Goal: Task Accomplishment & Management: Use online tool/utility

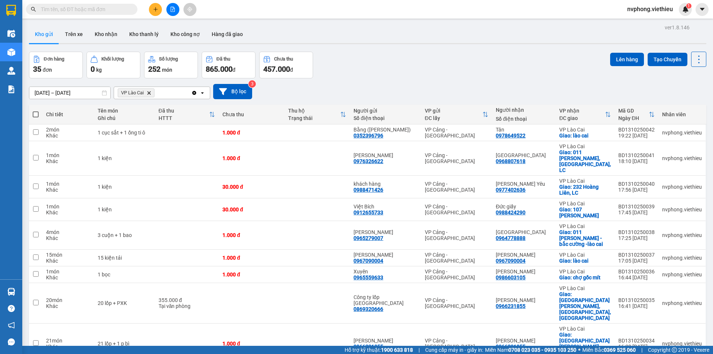
click at [32, 114] on th at bounding box center [35, 115] width 13 height 20
click at [36, 115] on span at bounding box center [36, 114] width 6 height 6
click at [36, 111] on input "checkbox" at bounding box center [36, 111] width 0 height 0
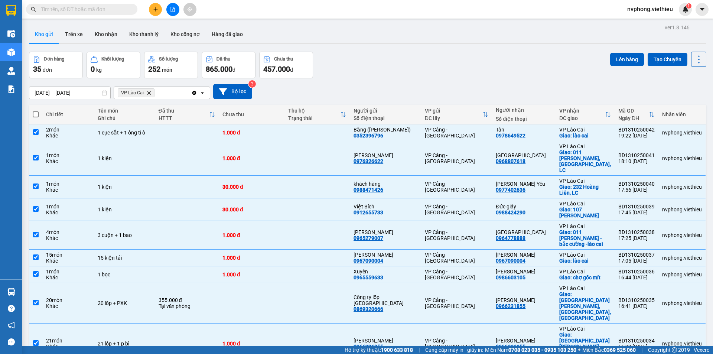
checkbox input "true"
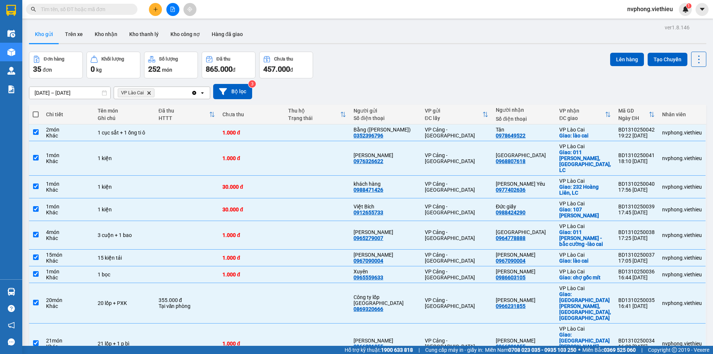
checkbox input "true"
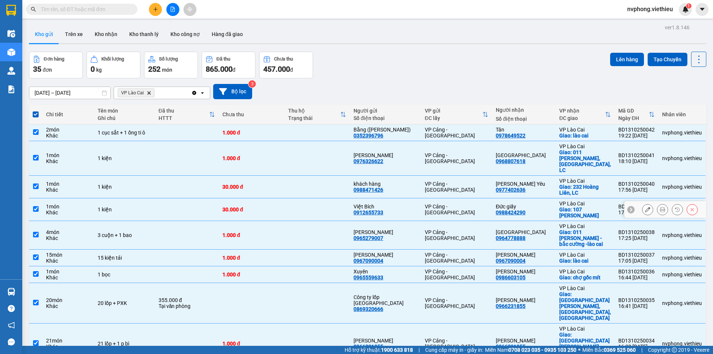
scroll to position [34, 0]
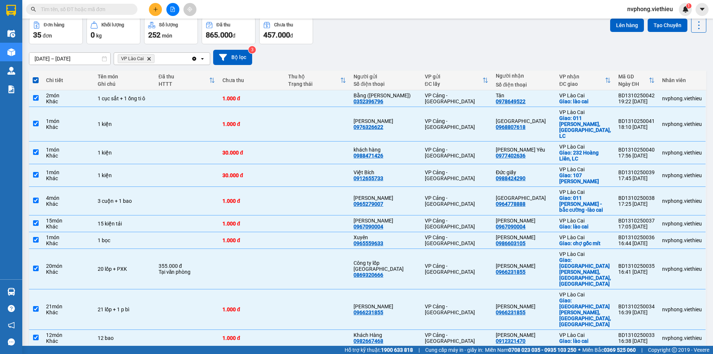
click at [679, 353] on div "10 / trang" at bounding box center [674, 358] width 23 height 7
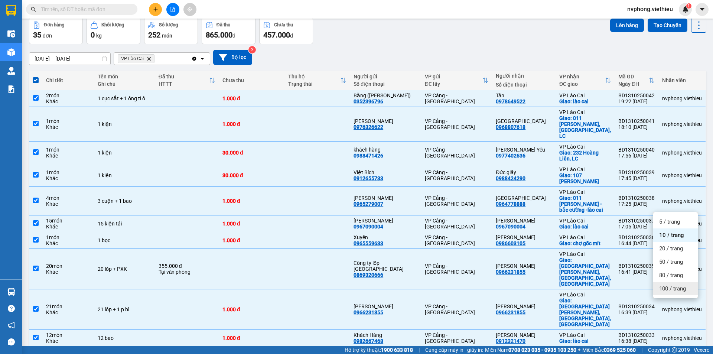
click at [675, 288] on span "100 / trang" at bounding box center [672, 288] width 27 height 7
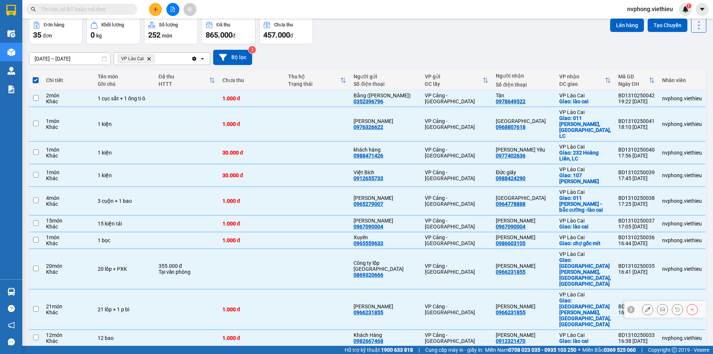
checkbox input "false"
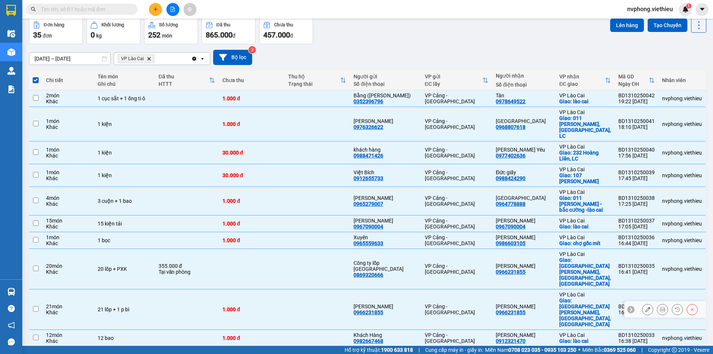
checkbox input "false"
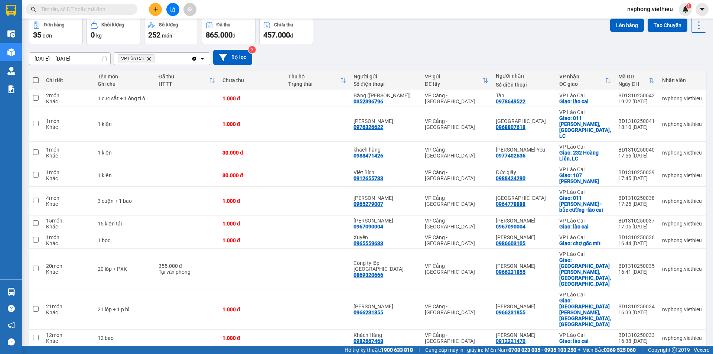
click at [34, 81] on span at bounding box center [36, 80] width 6 height 6
click at [36, 76] on input "checkbox" at bounding box center [36, 76] width 0 height 0
checkbox input "true"
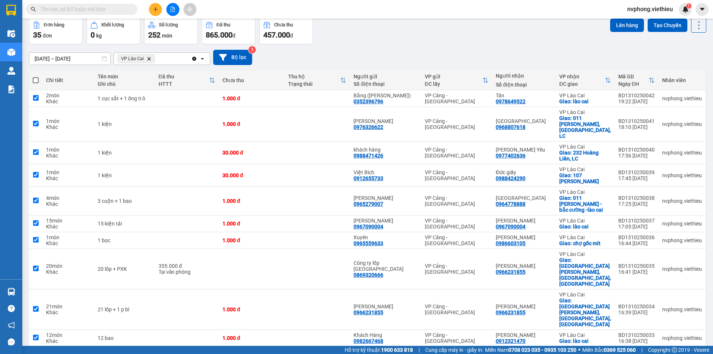
checkbox input "true"
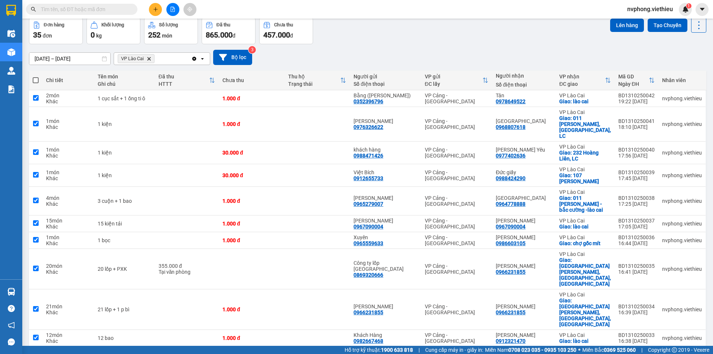
checkbox input "true"
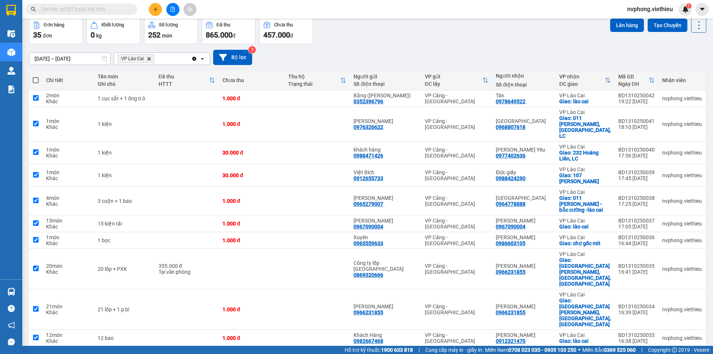
checkbox input "true"
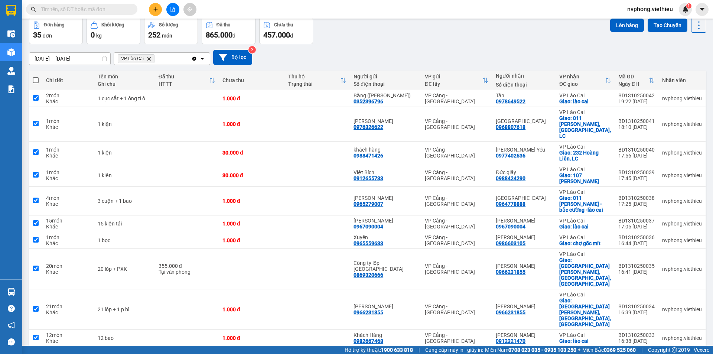
checkbox input "true"
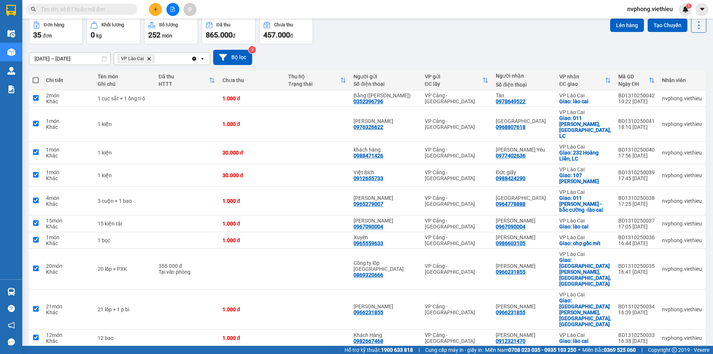
checkbox input "true"
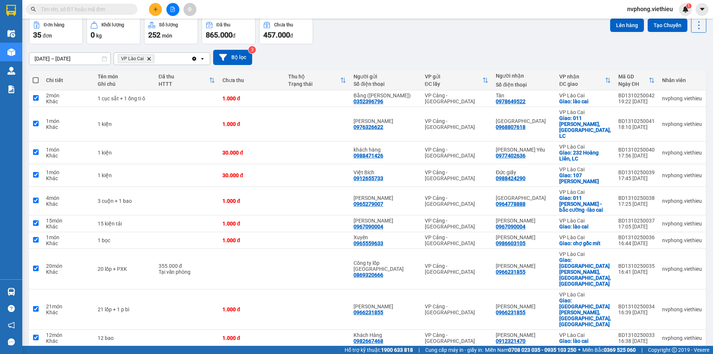
checkbox input "true"
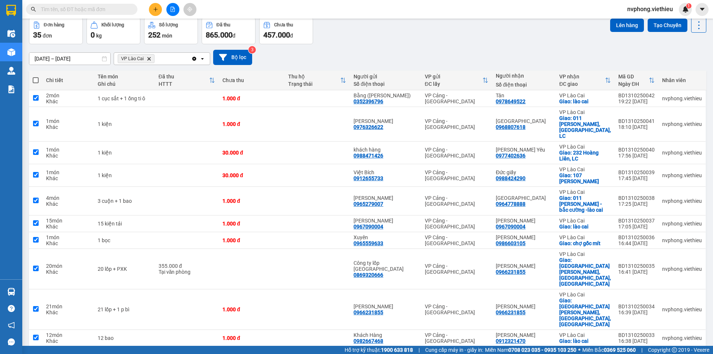
checkbox input "true"
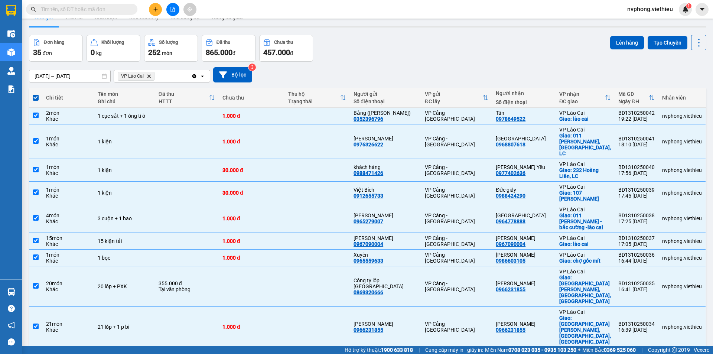
scroll to position [0, 0]
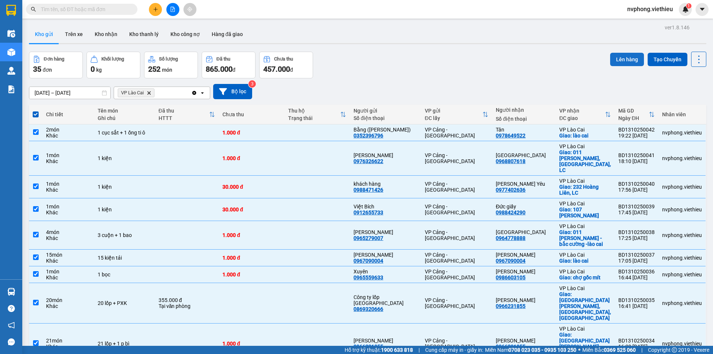
click at [628, 59] on button "Lên hàng" at bounding box center [627, 59] width 34 height 13
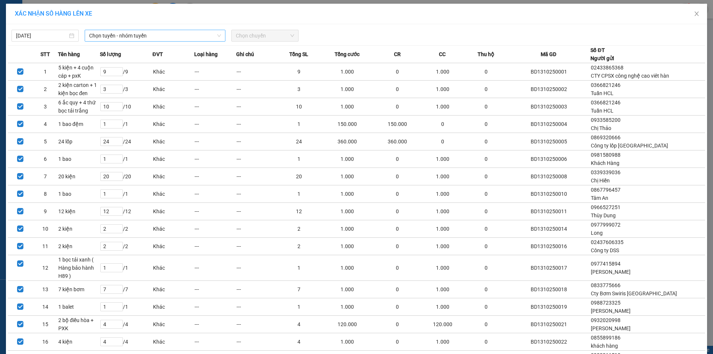
click at [117, 38] on span "Chọn tuyến - nhóm tuyến" at bounding box center [155, 35] width 132 height 11
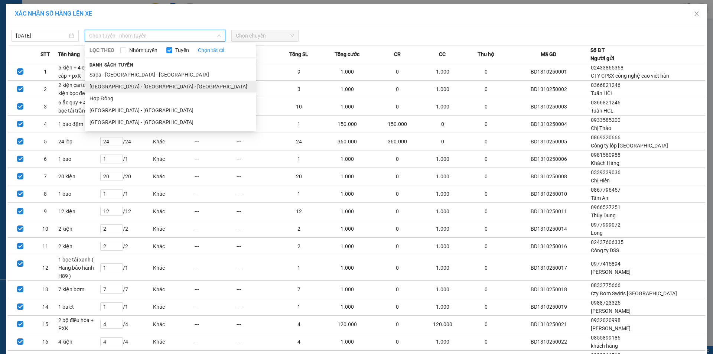
click at [130, 89] on li "[GEOGRAPHIC_DATA] - [GEOGRAPHIC_DATA] - [GEOGRAPHIC_DATA]" at bounding box center [170, 87] width 171 height 12
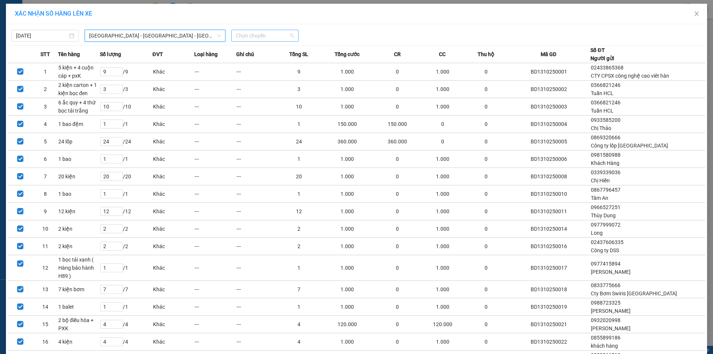
click at [266, 33] on span "Chọn chuyến" at bounding box center [265, 35] width 58 height 11
type input "2"
type input "2230"
click at [277, 62] on div "Thêm chuyến " 22:30 "" at bounding box center [268, 62] width 79 height 13
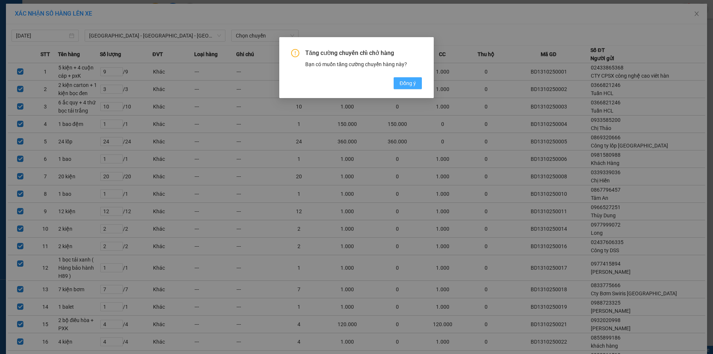
click at [405, 83] on span "Đồng ý" at bounding box center [408, 83] width 16 height 8
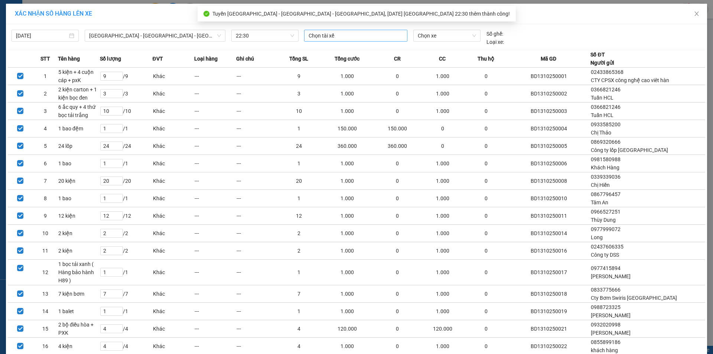
click at [345, 37] on div at bounding box center [356, 35] width 100 height 9
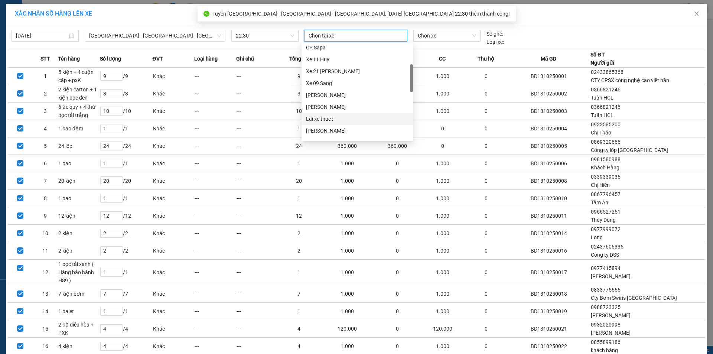
click at [324, 118] on div "Lái xe thuê :" at bounding box center [357, 119] width 102 height 8
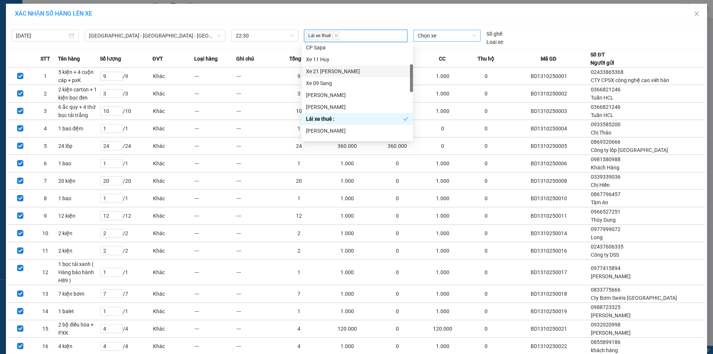
click at [439, 33] on span "Chọn xe" at bounding box center [447, 35] width 58 height 11
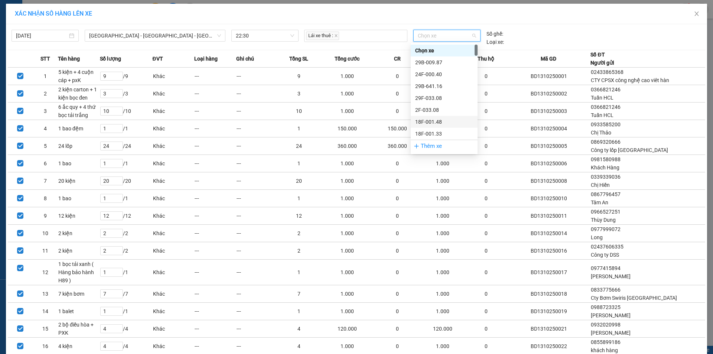
scroll to position [37, 0]
click at [440, 120] on div "29H-344.08" at bounding box center [444, 120] width 58 height 8
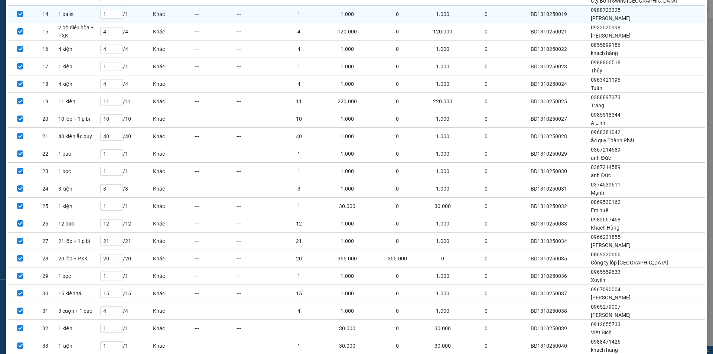
scroll to position [387, 0]
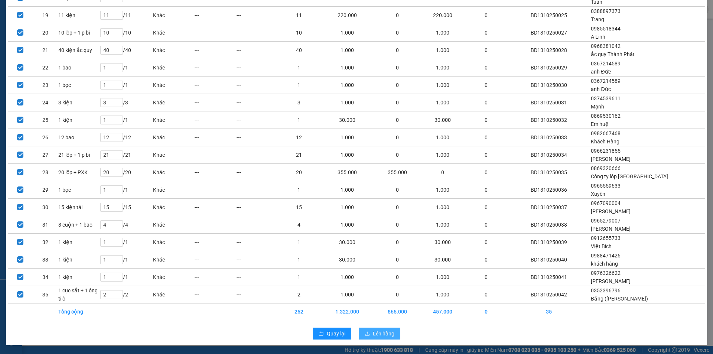
click at [385, 335] on span "Lên hàng" at bounding box center [384, 333] width 22 height 8
